Goal: Information Seeking & Learning: Find specific fact

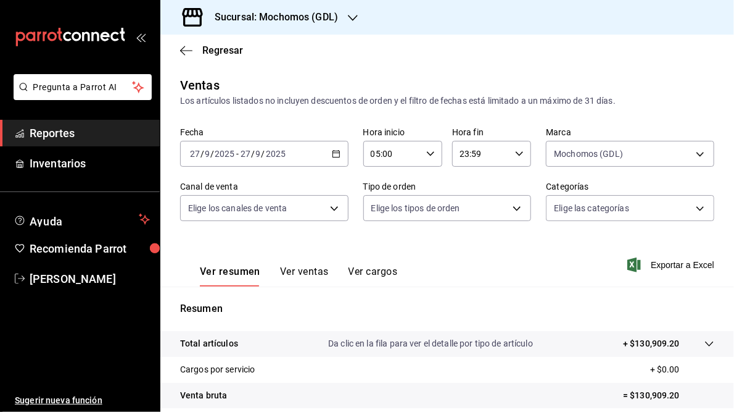
scroll to position [148, 0]
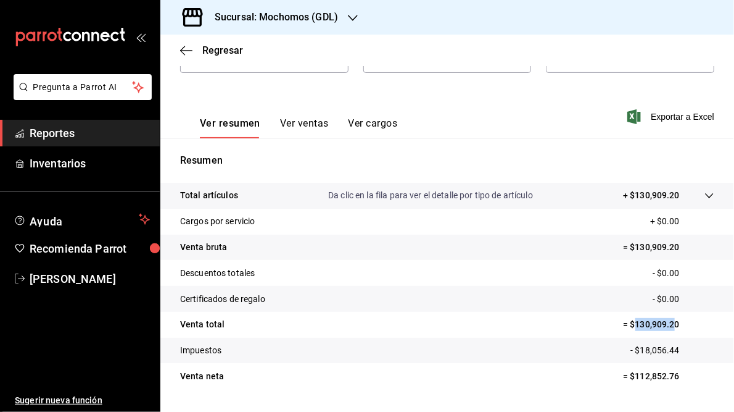
click at [350, 15] on icon "button" at bounding box center [353, 18] width 10 height 10
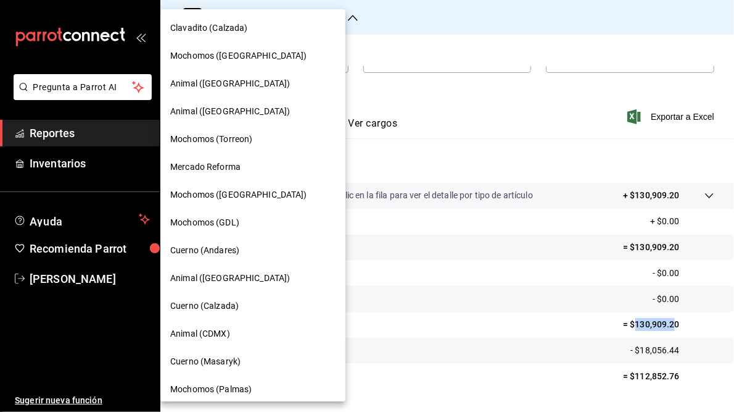
click at [202, 248] on span "Cuerno (Andares)" at bounding box center [204, 250] width 69 height 13
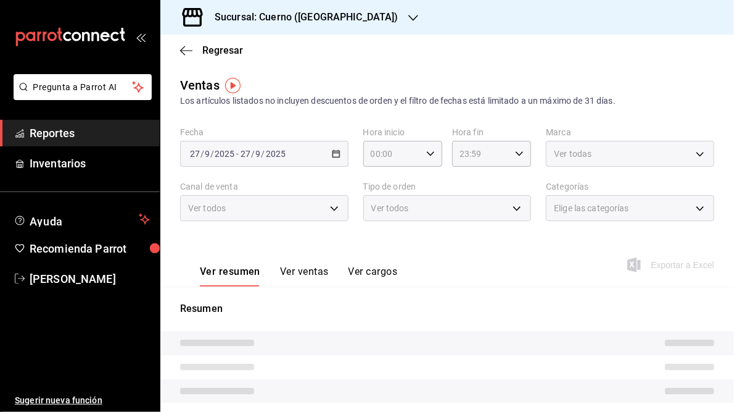
type input "05:00"
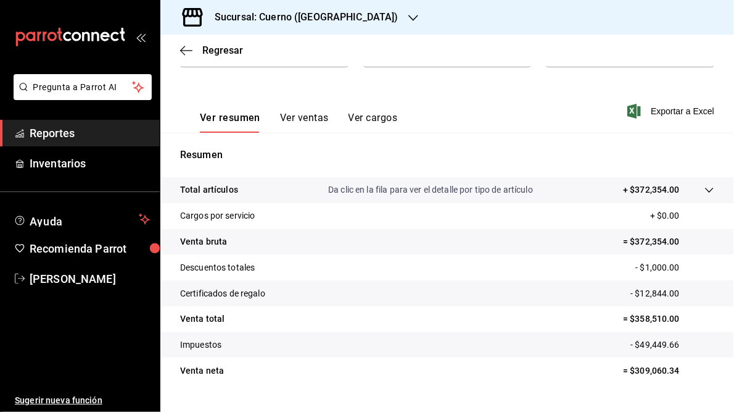
scroll to position [179, 0]
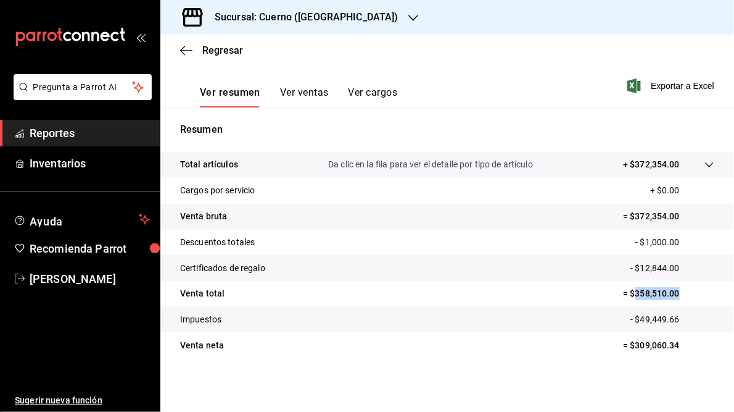
drag, startPoint x: 627, startPoint y: 293, endPoint x: 671, endPoint y: 296, distance: 43.9
click at [671, 296] on p "= $358,510.00" at bounding box center [668, 293] width 91 height 13
drag, startPoint x: 671, startPoint y: 296, endPoint x: 644, endPoint y: 292, distance: 27.4
copy p "358,510.00"
click at [408, 21] on icon "button" at bounding box center [413, 18] width 10 height 10
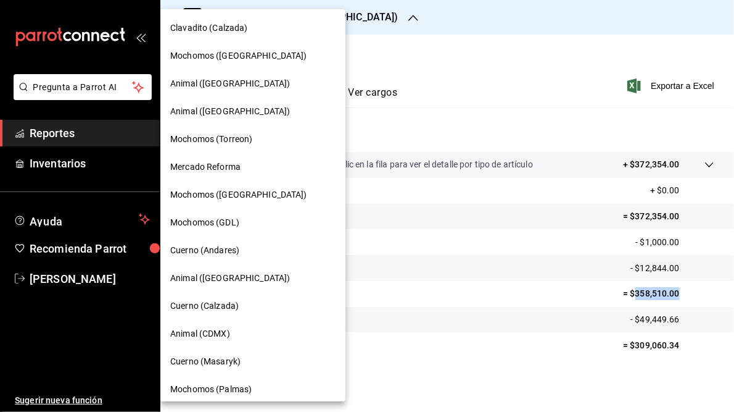
click at [223, 223] on span "Mochomos (GDL)" at bounding box center [204, 222] width 69 height 13
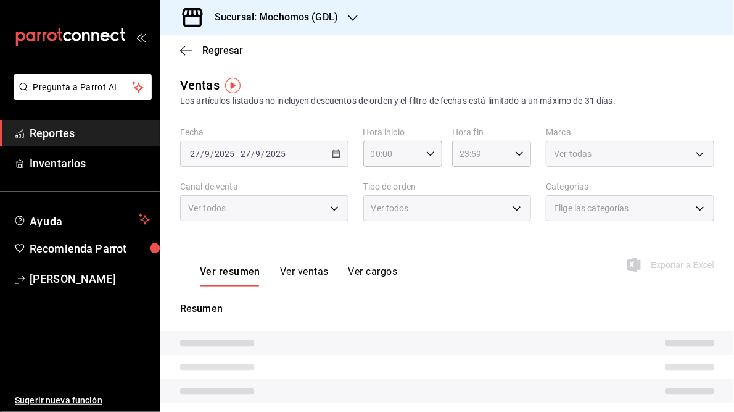
type input "05:00"
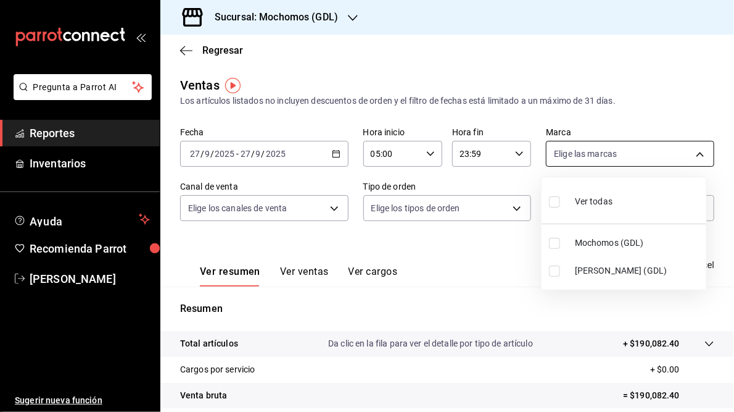
click at [695, 153] on body "Pregunta a Parrot AI Reportes Inventarios Ayuda Recomienda Parrot [PERSON_NAME]…" at bounding box center [367, 206] width 734 height 412
click at [613, 269] on span "[PERSON_NAME] (GDL)" at bounding box center [638, 270] width 126 height 13
type input "9cac9703-0c5a-4d8b-addd-5b6b571d65b9"
checkbox input "true"
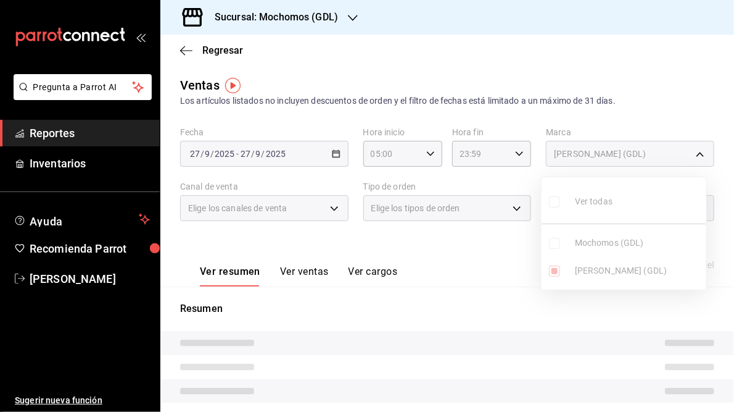
click at [465, 256] on div at bounding box center [367, 206] width 734 height 412
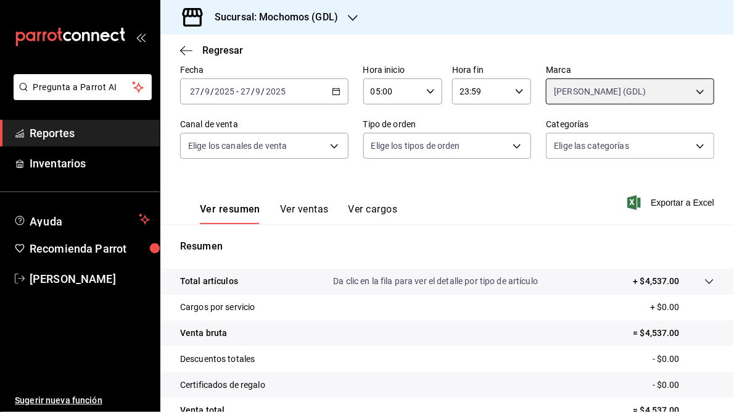
scroll to position [148, 0]
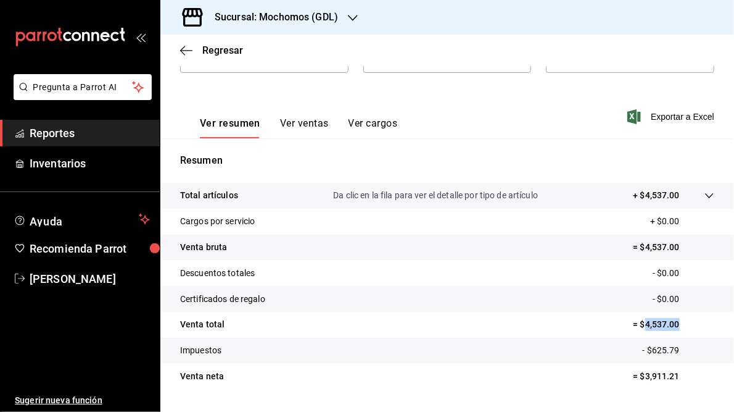
drag, startPoint x: 637, startPoint y: 324, endPoint x: 674, endPoint y: 321, distance: 36.5
click at [674, 321] on p "= $4,537.00" at bounding box center [674, 324] width 81 height 13
drag, startPoint x: 674, startPoint y: 321, endPoint x: 661, endPoint y: 320, distance: 12.4
copy p "4,537.00"
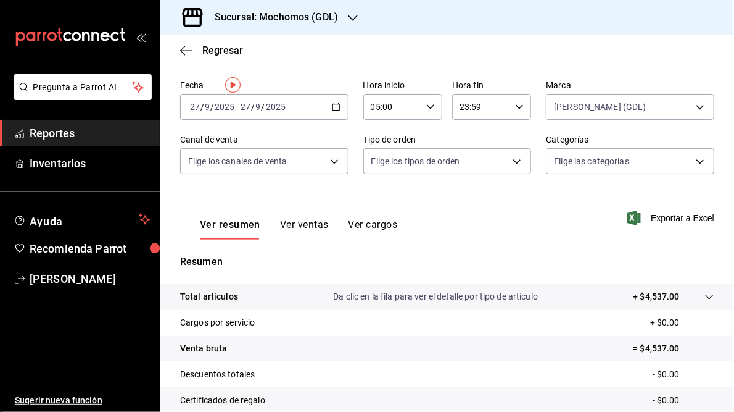
scroll to position [0, 0]
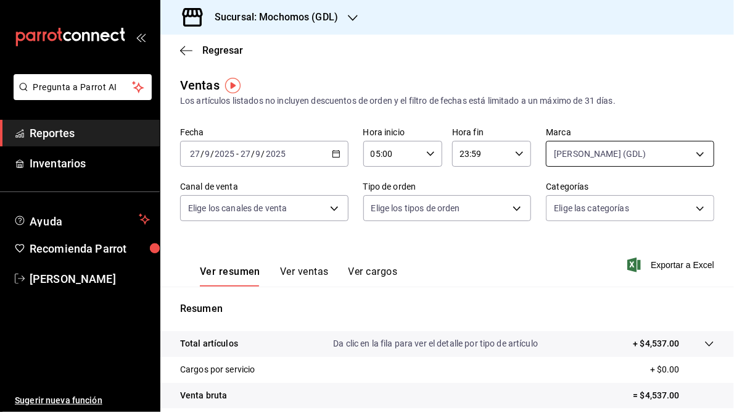
click at [701, 155] on body "Pregunta a Parrot AI Reportes Inventarios Ayuda Recomienda Parrot [PERSON_NAME]…" at bounding box center [367, 206] width 734 height 412
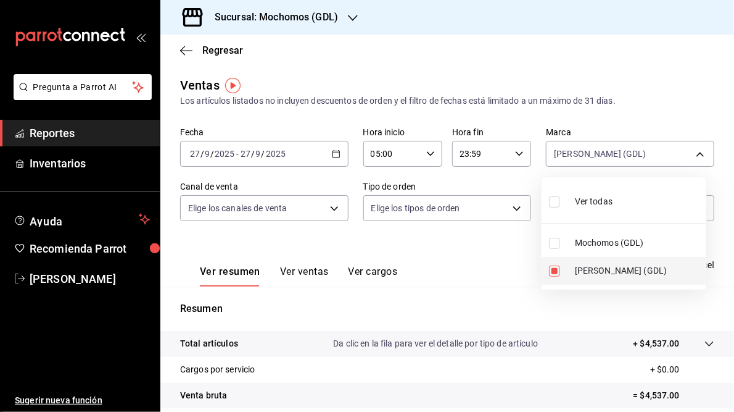
click at [594, 267] on span "[PERSON_NAME] (GDL)" at bounding box center [638, 270] width 126 height 13
checkbox input "false"
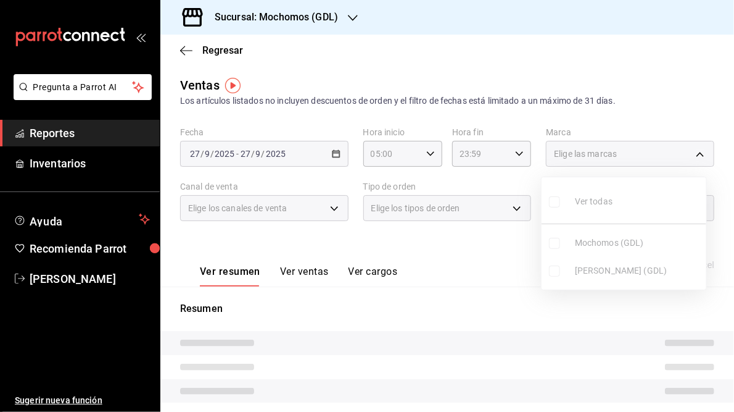
click at [592, 246] on ul "Ver todas Mochomos (GDL) [PERSON_NAME] (GDL)" at bounding box center [624, 233] width 165 height 112
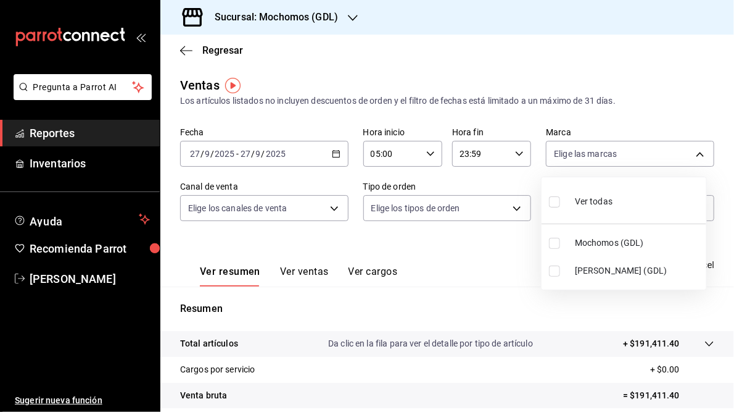
click at [591, 244] on span "Mochomos (GDL)" at bounding box center [638, 242] width 126 height 13
type input "36c25d4a-7cb0-456c-a434-e981d54830bc"
checkbox input "true"
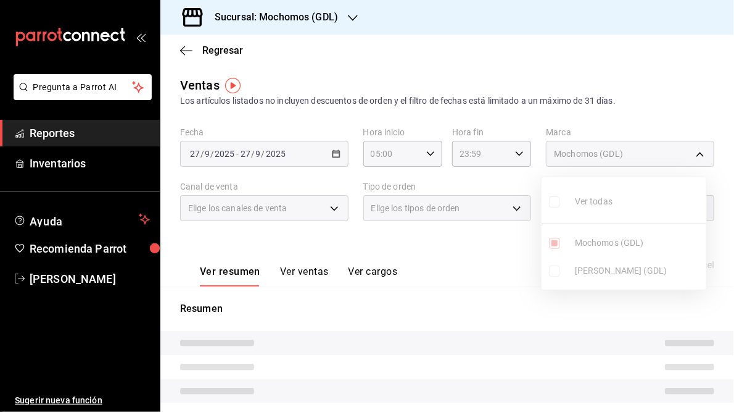
click at [470, 312] on div at bounding box center [367, 206] width 734 height 412
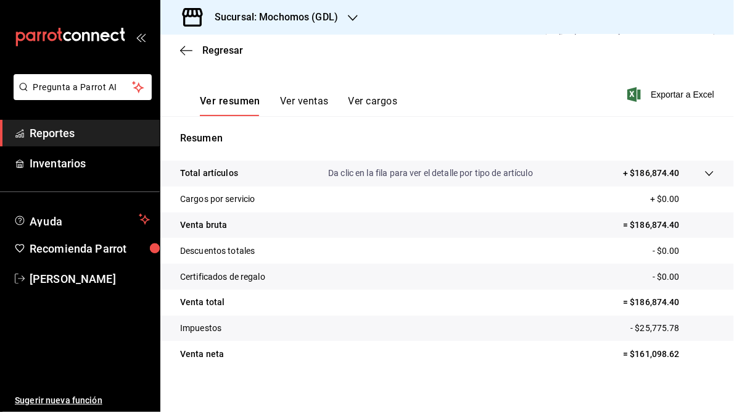
scroll to position [179, 0]
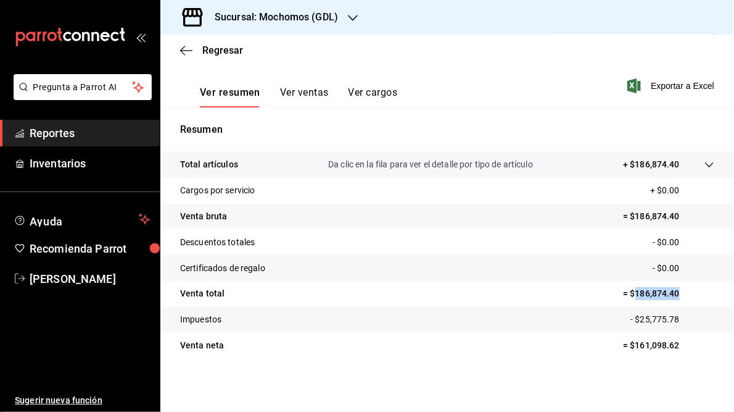
drag, startPoint x: 627, startPoint y: 292, endPoint x: 673, endPoint y: 293, distance: 46.3
click at [673, 293] on p "= $186,874.40" at bounding box center [668, 293] width 91 height 13
drag, startPoint x: 673, startPoint y: 293, endPoint x: 656, endPoint y: 294, distance: 16.7
copy p "186,874.40"
click at [291, 17] on h3 "Sucursal: Mochomos (GDL)" at bounding box center [271, 17] width 133 height 15
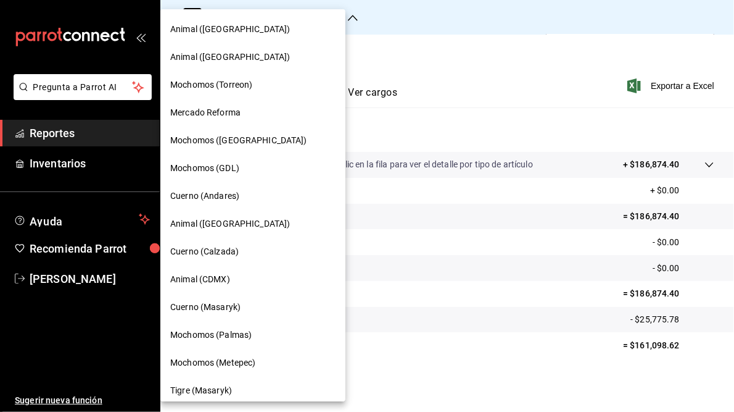
scroll to position [0, 0]
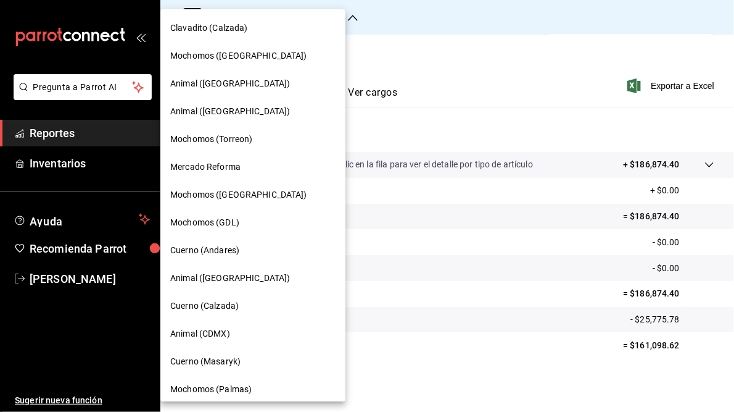
click at [237, 138] on span "Mochomos (Torreon)" at bounding box center [211, 139] width 82 height 13
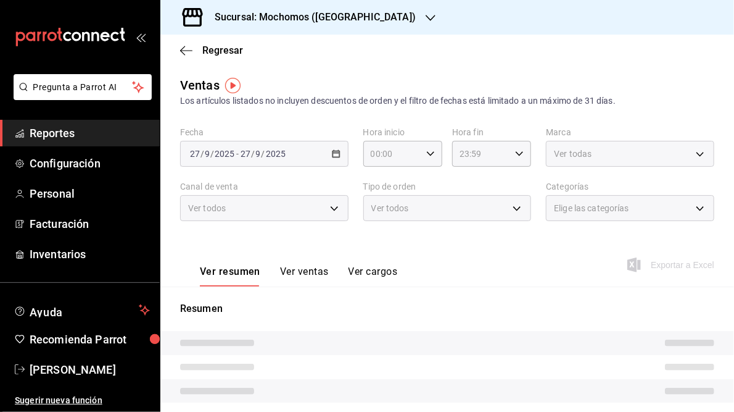
type input "05:00"
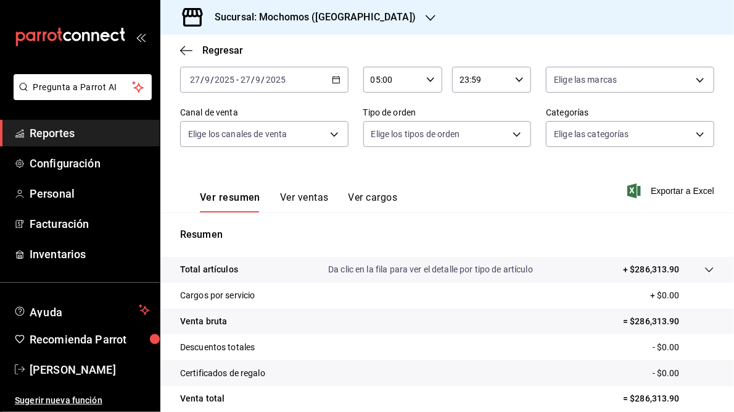
scroll to position [148, 0]
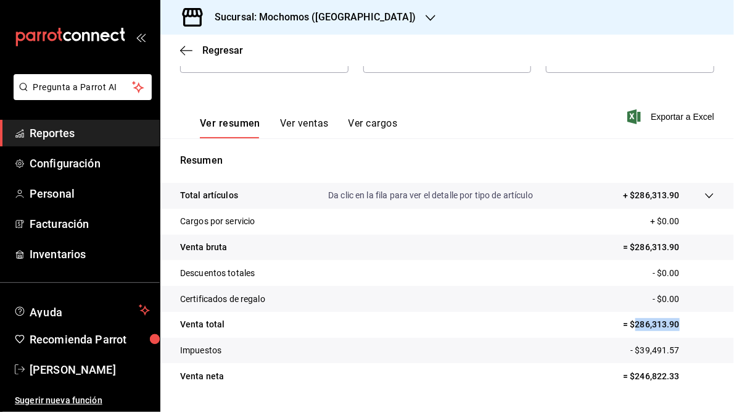
drag, startPoint x: 627, startPoint y: 325, endPoint x: 674, endPoint y: 331, distance: 47.3
click at [674, 331] on tr "Venta total = $286,313.90" at bounding box center [447, 325] width 574 height 26
drag, startPoint x: 674, startPoint y: 331, endPoint x: 656, endPoint y: 327, distance: 18.4
copy p "286,313.90"
click at [273, 15] on h3 "Sucursal: Mochomos ([GEOGRAPHIC_DATA])" at bounding box center [310, 17] width 211 height 15
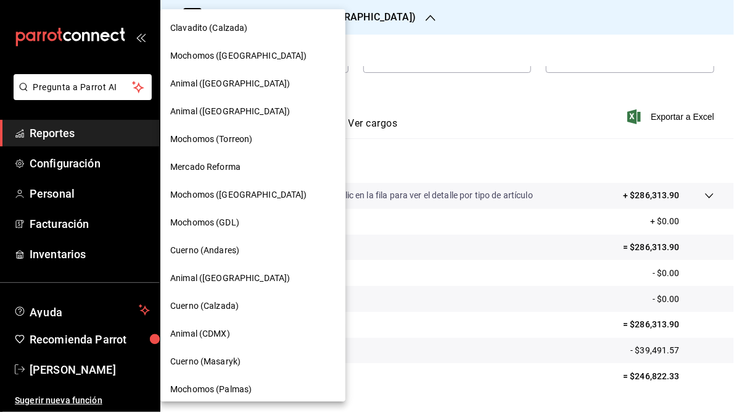
click at [227, 194] on span "Mochomos ([GEOGRAPHIC_DATA])" at bounding box center [238, 194] width 137 height 13
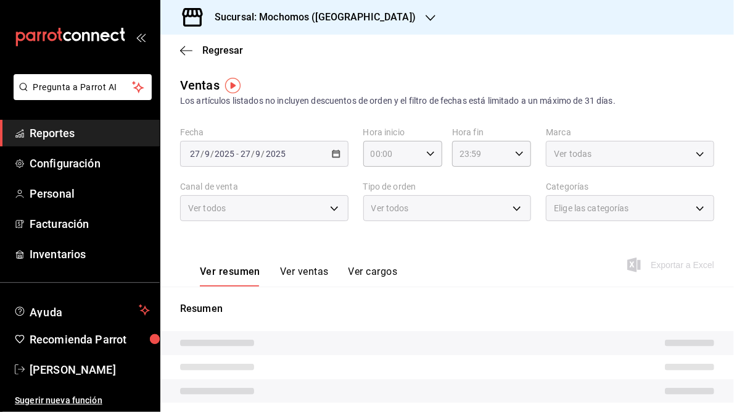
type input "05:00"
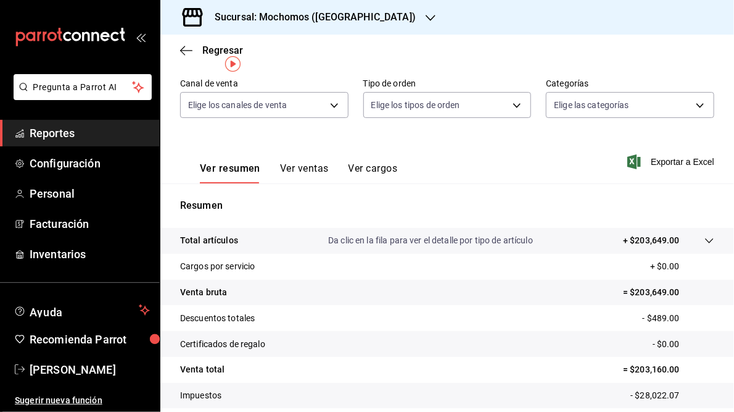
scroll to position [148, 0]
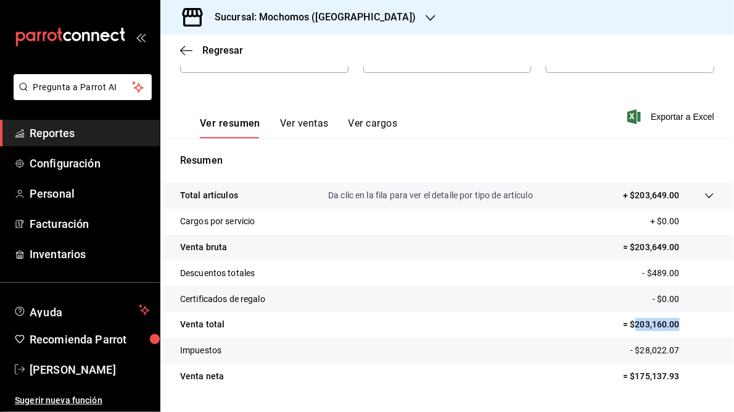
drag, startPoint x: 629, startPoint y: 325, endPoint x: 677, endPoint y: 328, distance: 48.3
click at [677, 328] on p "= $203,160.00" at bounding box center [668, 324] width 91 height 13
drag, startPoint x: 677, startPoint y: 328, endPoint x: 658, endPoint y: 327, distance: 19.2
copy p "203,160.00"
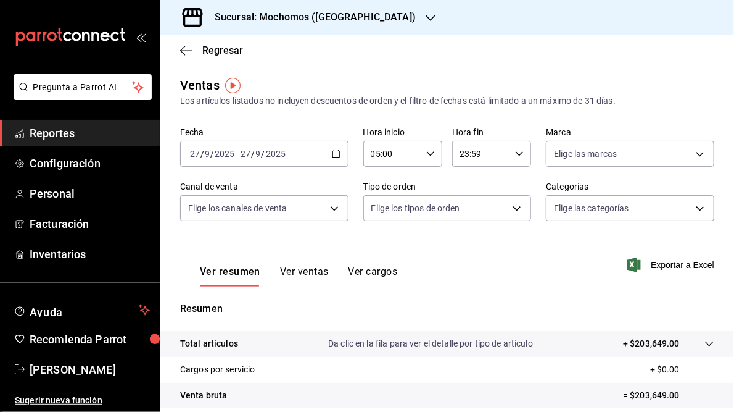
click at [291, 19] on h3 "Sucursal: Mochomos ([GEOGRAPHIC_DATA])" at bounding box center [310, 17] width 211 height 15
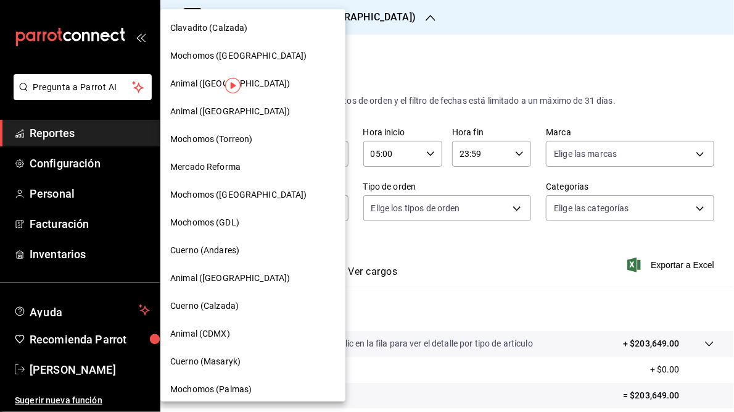
click at [236, 168] on span "Mercado Reforma" at bounding box center [205, 166] width 70 height 13
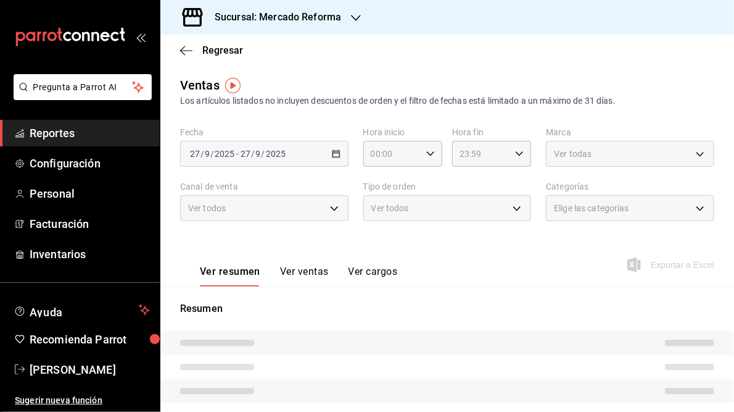
type input "05:00"
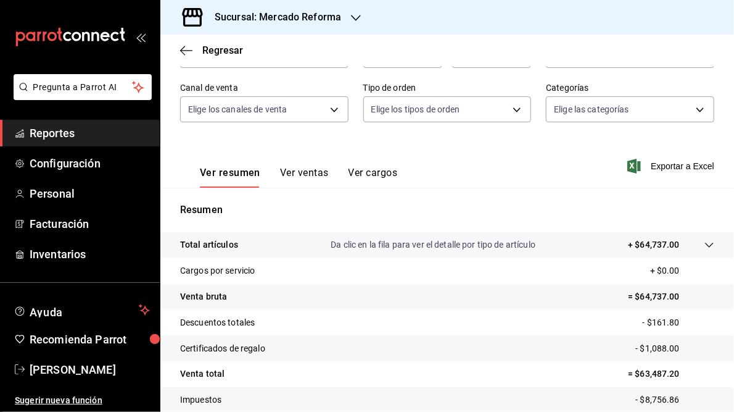
scroll to position [148, 0]
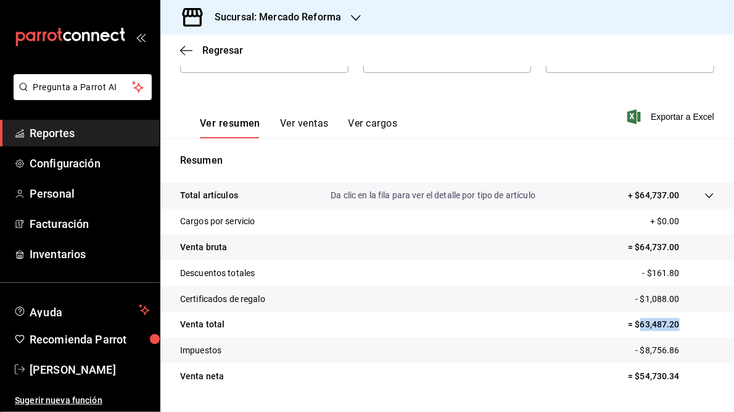
drag, startPoint x: 631, startPoint y: 324, endPoint x: 677, endPoint y: 325, distance: 46.9
click at [679, 325] on p "= $63,487.20" at bounding box center [671, 324] width 86 height 13
drag, startPoint x: 677, startPoint y: 325, endPoint x: 651, endPoint y: 325, distance: 26.5
copy p "63,487.20"
click at [294, 17] on h3 "Sucursal: Mercado Reforma" at bounding box center [273, 17] width 136 height 15
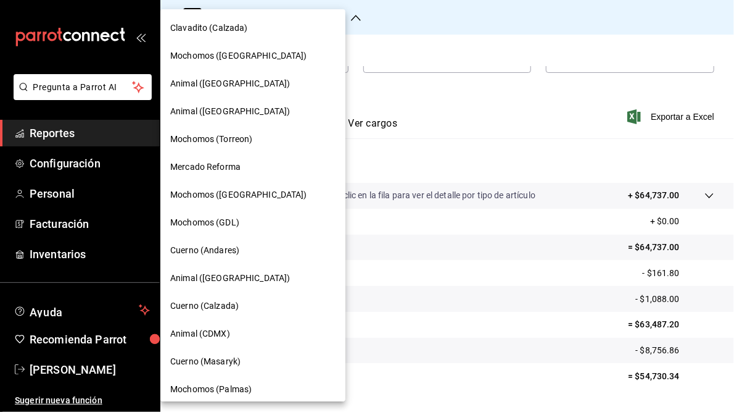
click at [221, 365] on span "Cuerno (Masaryk)" at bounding box center [205, 361] width 70 height 13
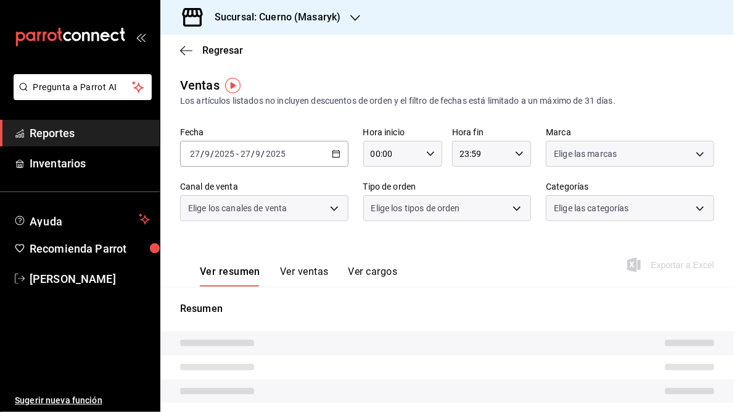
type input "05:00"
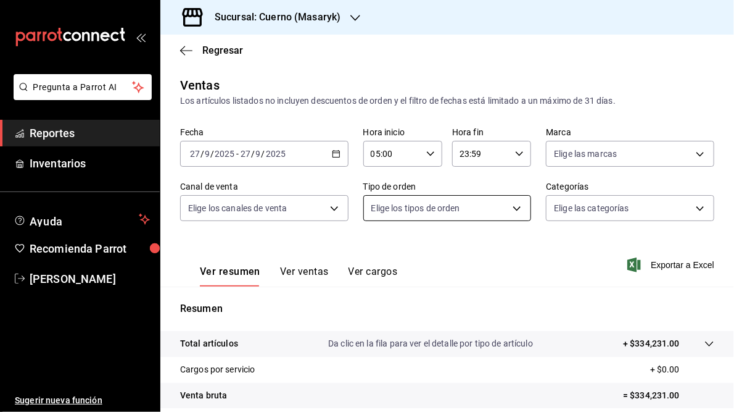
scroll to position [179, 0]
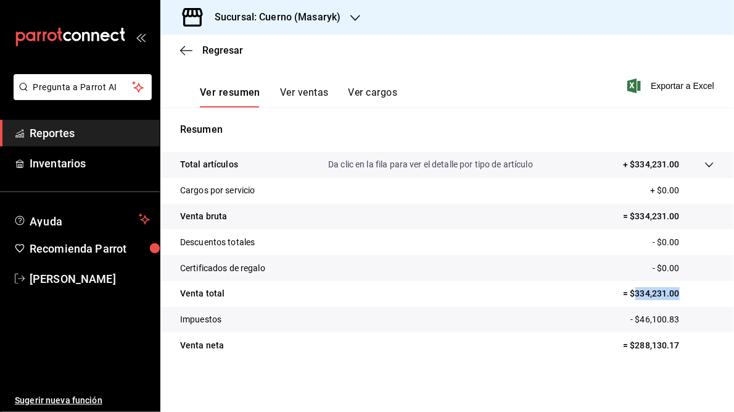
drag, startPoint x: 627, startPoint y: 292, endPoint x: 674, endPoint y: 290, distance: 47.5
click at [674, 290] on p "= $334,231.00" at bounding box center [668, 293] width 91 height 13
drag, startPoint x: 674, startPoint y: 290, endPoint x: 661, endPoint y: 290, distance: 13.0
copy p "334,231.00"
click at [321, 15] on h3 "Sucursal: Cuerno (Masaryk)" at bounding box center [273, 17] width 136 height 15
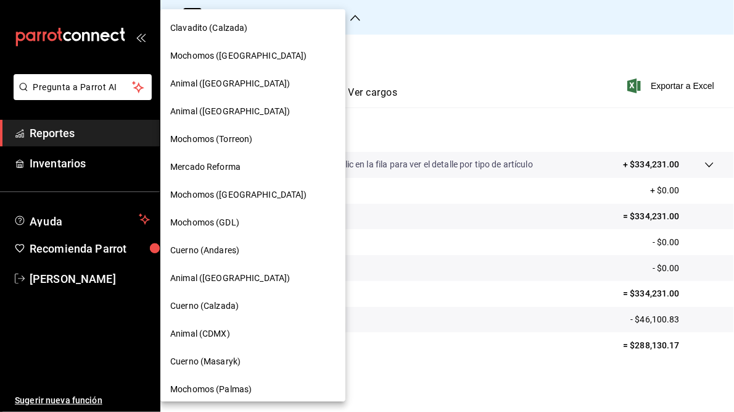
click at [209, 333] on span "Animal (CDMX)" at bounding box center [200, 333] width 60 height 13
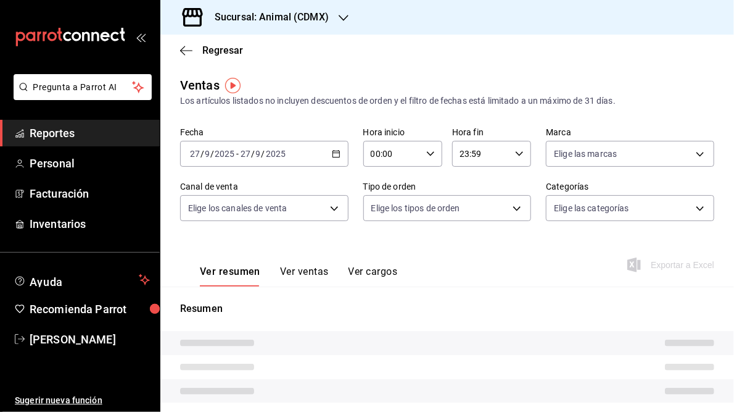
type input "05:00"
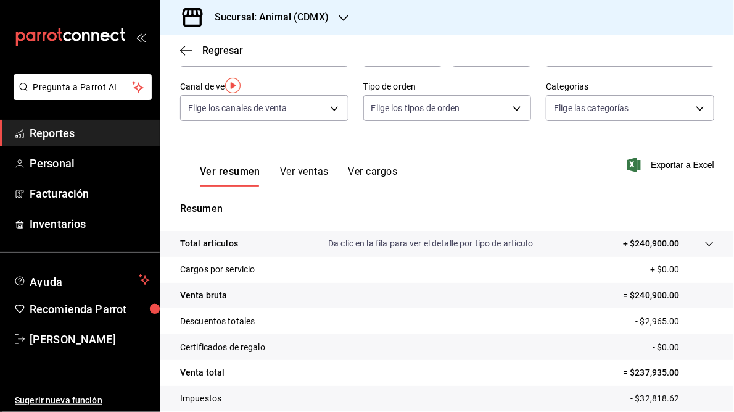
scroll to position [179, 0]
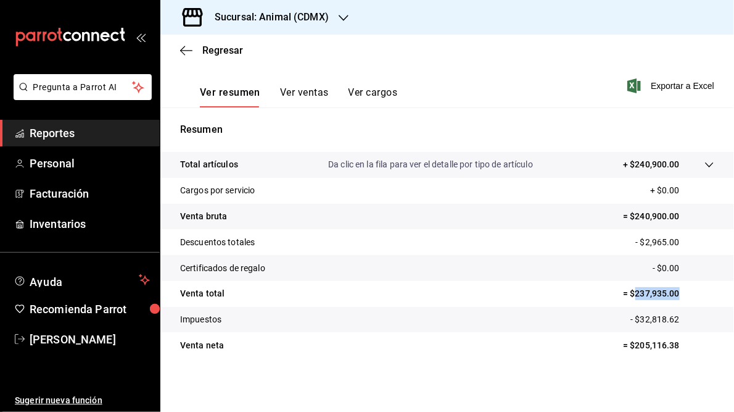
drag, startPoint x: 628, startPoint y: 291, endPoint x: 684, endPoint y: 290, distance: 55.5
click at [684, 290] on p "= $237,935.00" at bounding box center [668, 293] width 91 height 13
drag, startPoint x: 684, startPoint y: 290, endPoint x: 648, endPoint y: 291, distance: 35.8
copy p "237,935.00"
click at [279, 22] on h3 "Sucursal: Animal (CDMX)" at bounding box center [267, 17] width 124 height 15
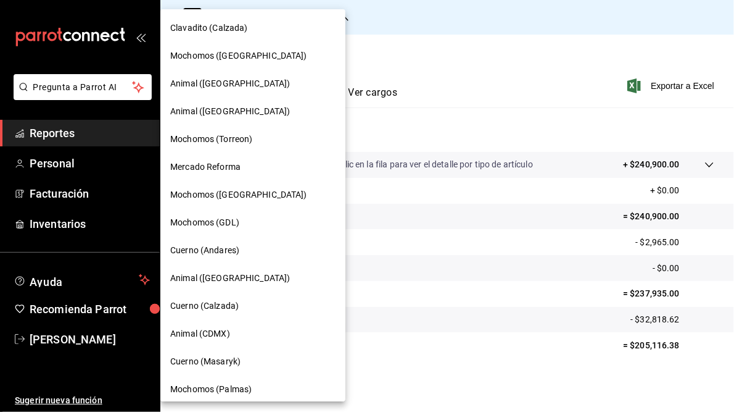
click at [212, 84] on span "Animal ([GEOGRAPHIC_DATA])" at bounding box center [230, 83] width 120 height 13
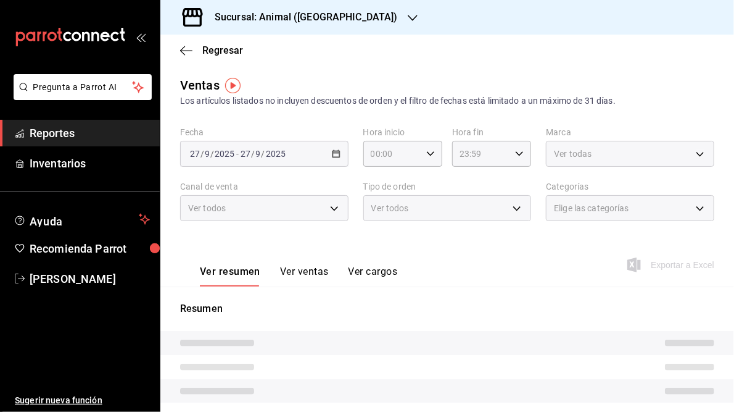
type input "05:00"
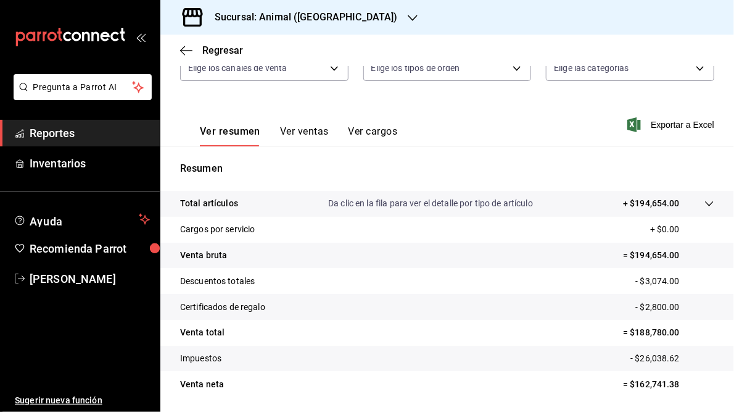
scroll to position [179, 0]
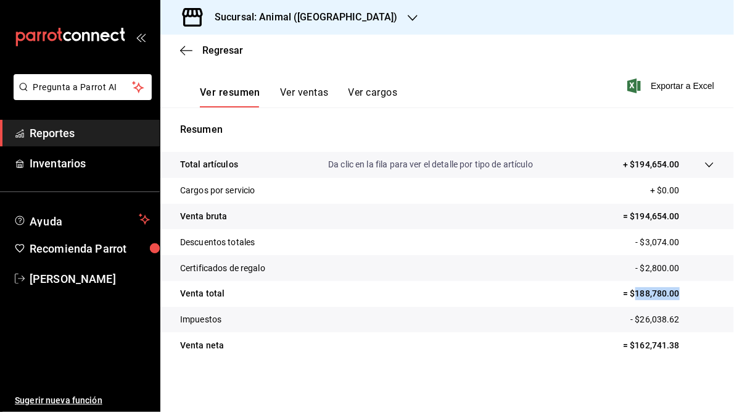
drag, startPoint x: 627, startPoint y: 292, endPoint x: 674, endPoint y: 292, distance: 47.5
click at [674, 292] on p "= $188,780.00" at bounding box center [668, 293] width 91 height 13
drag, startPoint x: 674, startPoint y: 292, endPoint x: 650, endPoint y: 292, distance: 24.1
copy p "188,780.00"
click at [294, 17] on h3 "Sucursal: Animal ([GEOGRAPHIC_DATA])" at bounding box center [301, 17] width 193 height 15
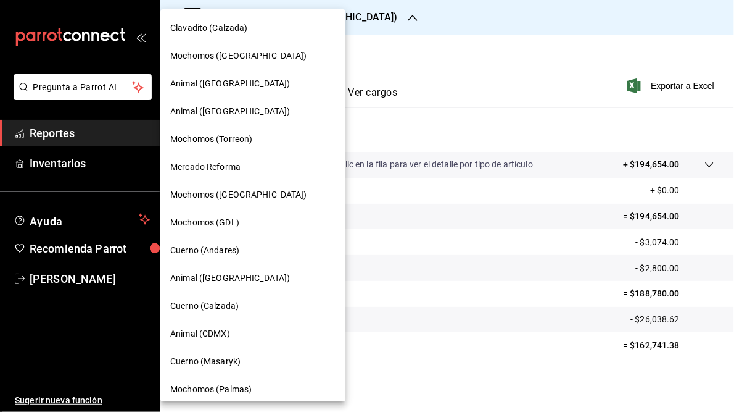
click at [227, 389] on span "Mochomos (Palmas)" at bounding box center [210, 389] width 81 height 13
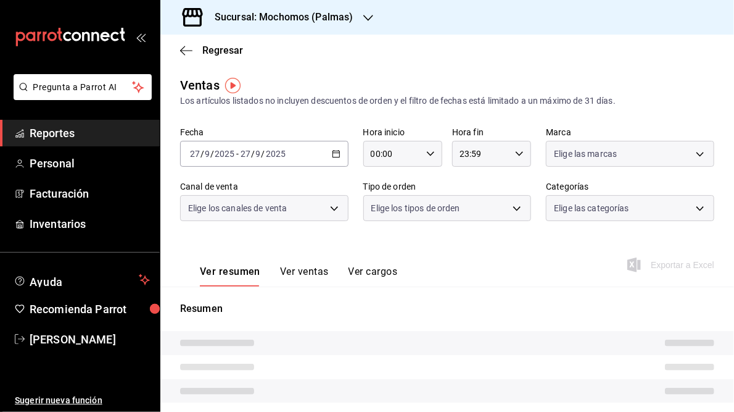
type input "05:00"
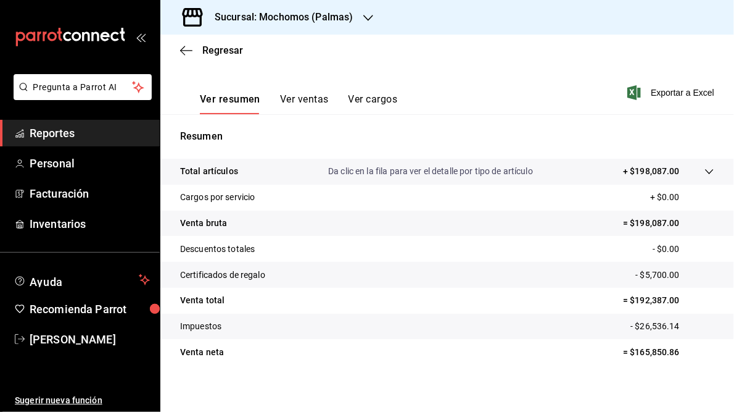
scroll to position [179, 0]
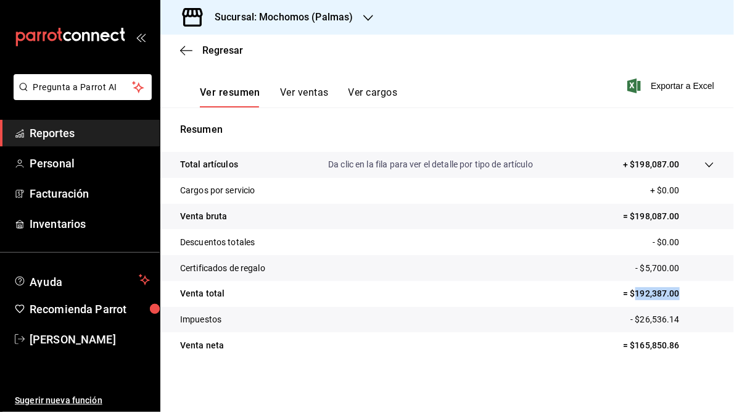
drag, startPoint x: 628, startPoint y: 291, endPoint x: 678, endPoint y: 296, distance: 50.2
click at [680, 296] on p "= $192,387.00" at bounding box center [668, 293] width 91 height 13
drag, startPoint x: 678, startPoint y: 296, endPoint x: 646, endPoint y: 294, distance: 32.1
copy p "192,387.00"
click at [325, 10] on h3 "Sucursal: Mochomos (Palmas)" at bounding box center [279, 17] width 149 height 15
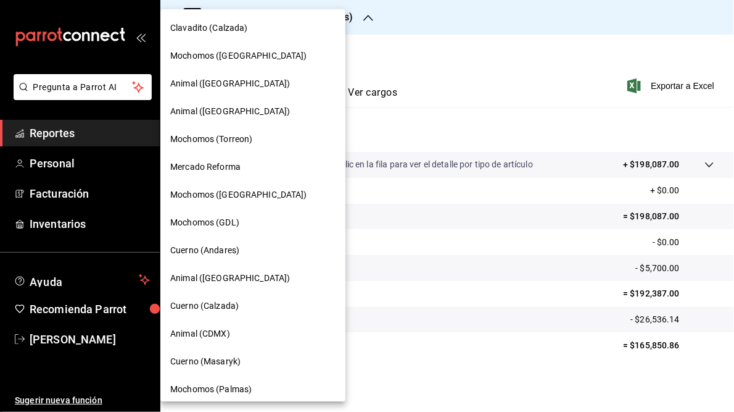
scroll to position [99, 0]
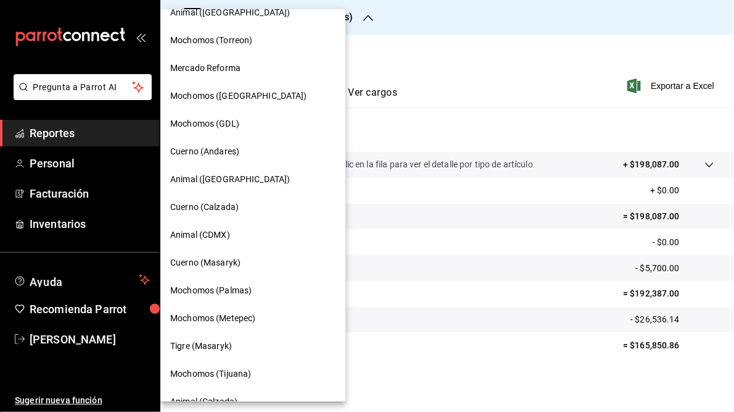
click at [239, 320] on span "Mochomos (Metepec)" at bounding box center [212, 318] width 85 height 13
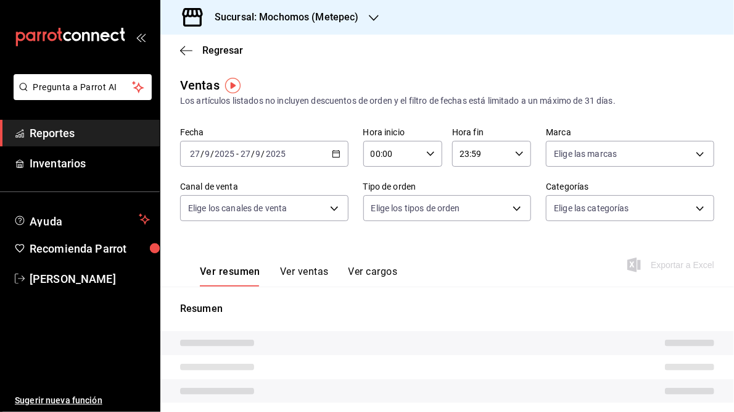
type input "05:00"
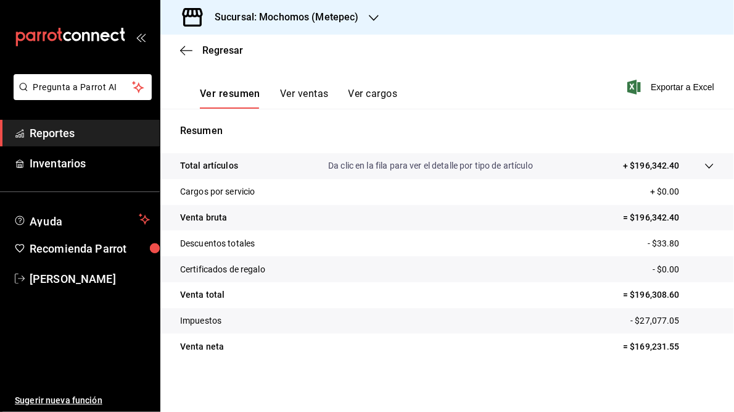
scroll to position [179, 0]
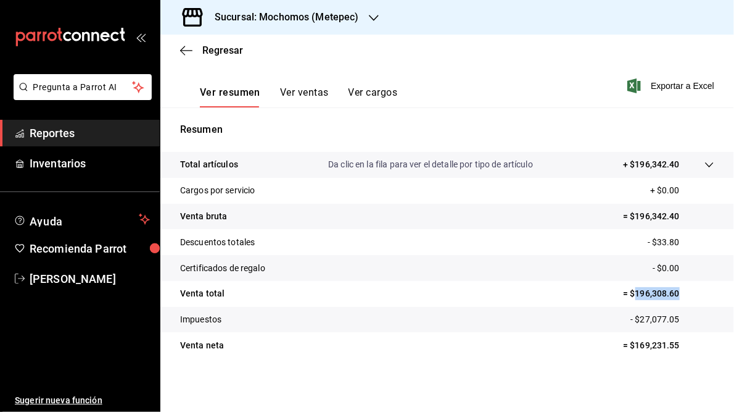
drag, startPoint x: 628, startPoint y: 291, endPoint x: 675, endPoint y: 292, distance: 46.9
click at [675, 292] on p "= $196,308.60" at bounding box center [668, 293] width 91 height 13
drag, startPoint x: 675, startPoint y: 292, endPoint x: 652, endPoint y: 296, distance: 23.6
click at [314, 17] on h3 "Sucursal: Mochomos (Metepec)" at bounding box center [282, 17] width 154 height 15
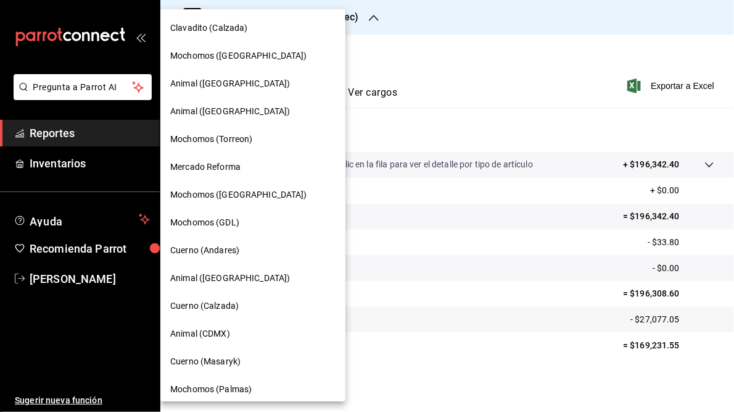
click at [196, 55] on span "Mochomos ([GEOGRAPHIC_DATA])" at bounding box center [238, 55] width 137 height 13
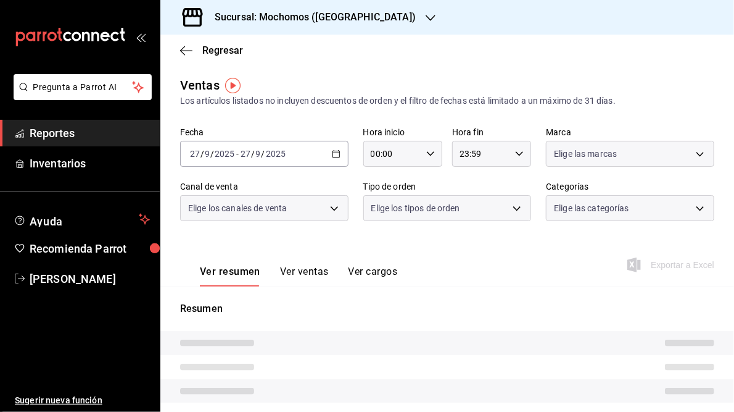
type input "05:00"
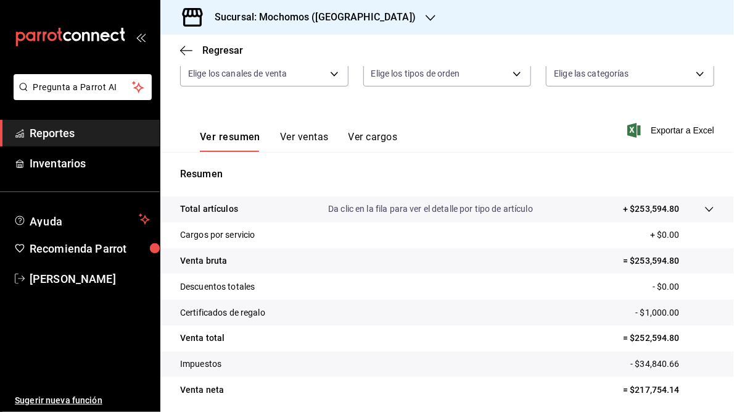
scroll to position [179, 0]
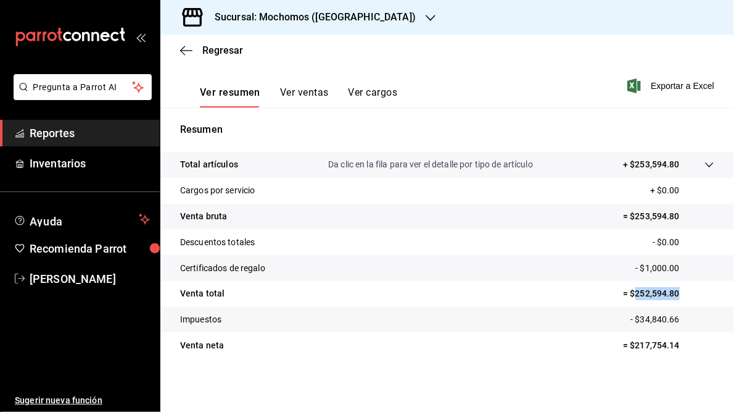
drag, startPoint x: 626, startPoint y: 292, endPoint x: 675, endPoint y: 291, distance: 48.8
click at [676, 291] on p "= $252,594.80" at bounding box center [668, 293] width 91 height 13
drag, startPoint x: 675, startPoint y: 291, endPoint x: 650, endPoint y: 291, distance: 24.7
click at [281, 15] on h3 "Sucursal: Mochomos ([GEOGRAPHIC_DATA])" at bounding box center [310, 17] width 211 height 15
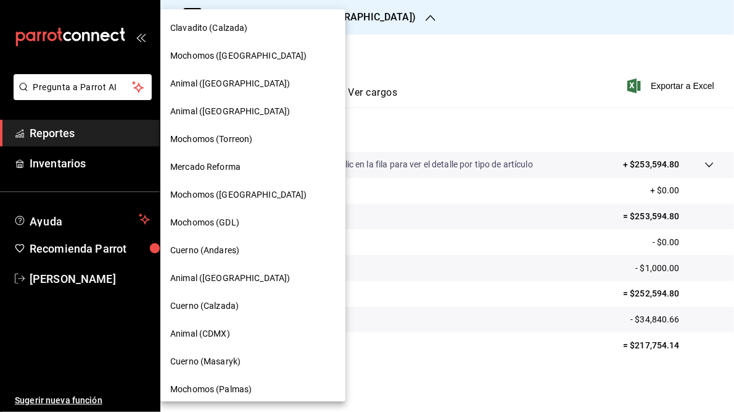
click at [211, 114] on span "Animal ([GEOGRAPHIC_DATA])" at bounding box center [230, 111] width 120 height 13
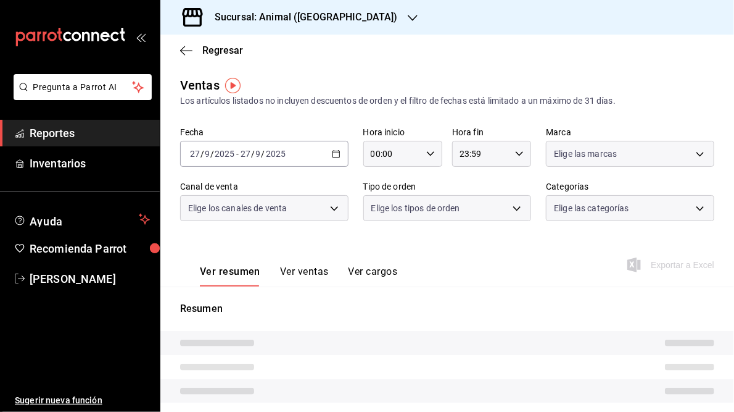
type input "05:00"
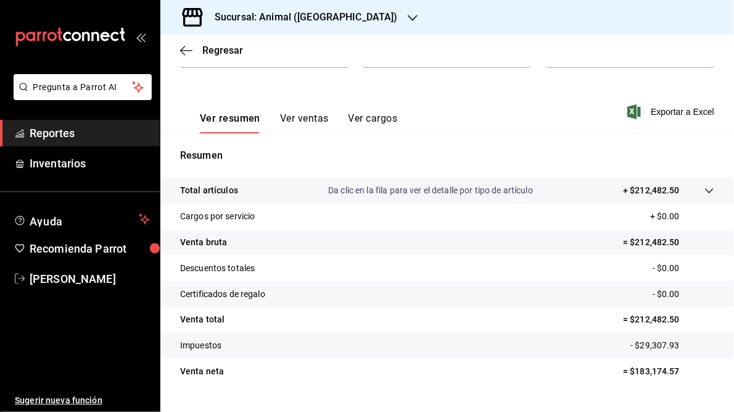
scroll to position [179, 0]
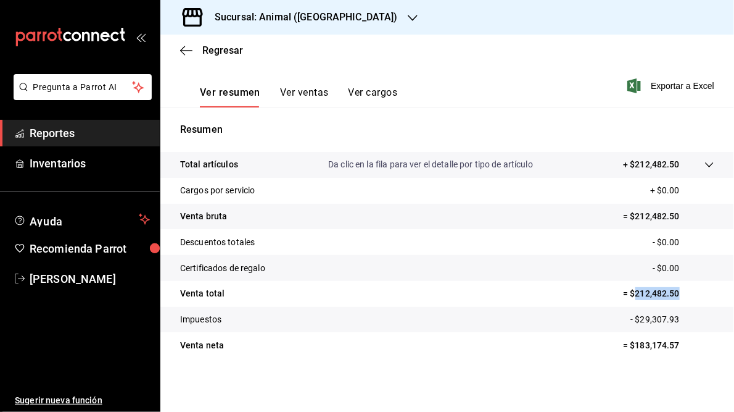
drag, startPoint x: 628, startPoint y: 293, endPoint x: 673, endPoint y: 293, distance: 45.0
click at [673, 293] on p "= $212,482.50" at bounding box center [668, 293] width 91 height 13
drag, startPoint x: 673, startPoint y: 293, endPoint x: 660, endPoint y: 295, distance: 13.1
